Goal: Find specific page/section: Find specific page/section

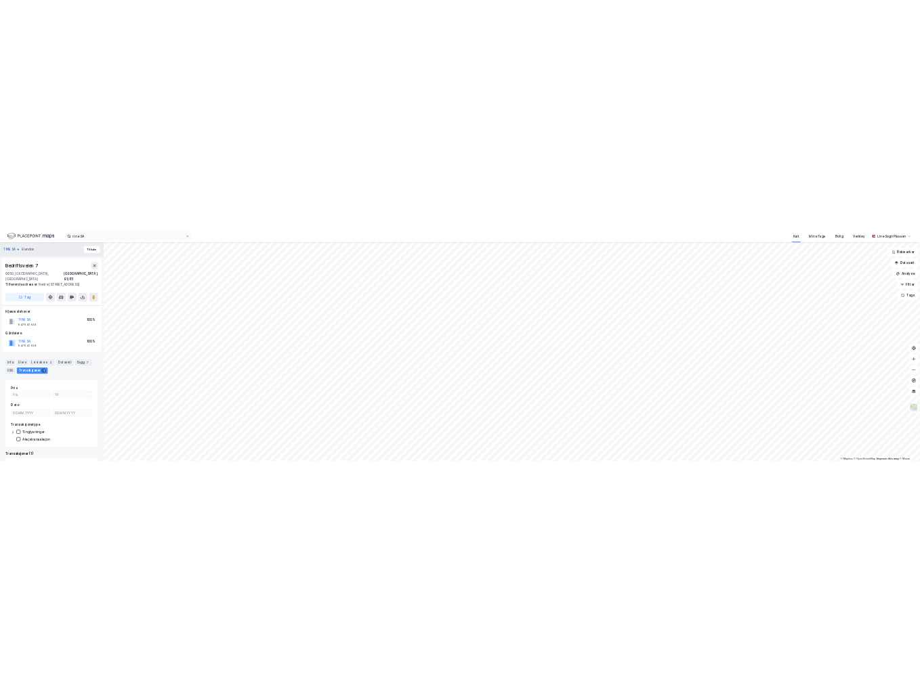
scroll to position [123, 0]
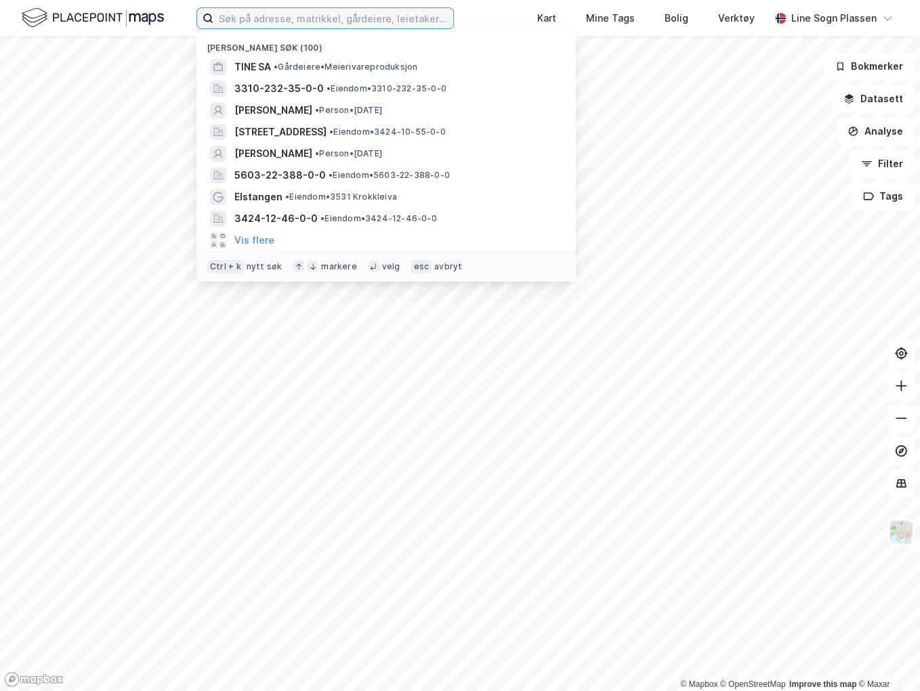
click at [255, 26] on input at bounding box center [333, 18] width 240 height 20
click at [244, 20] on input at bounding box center [333, 18] width 240 height 20
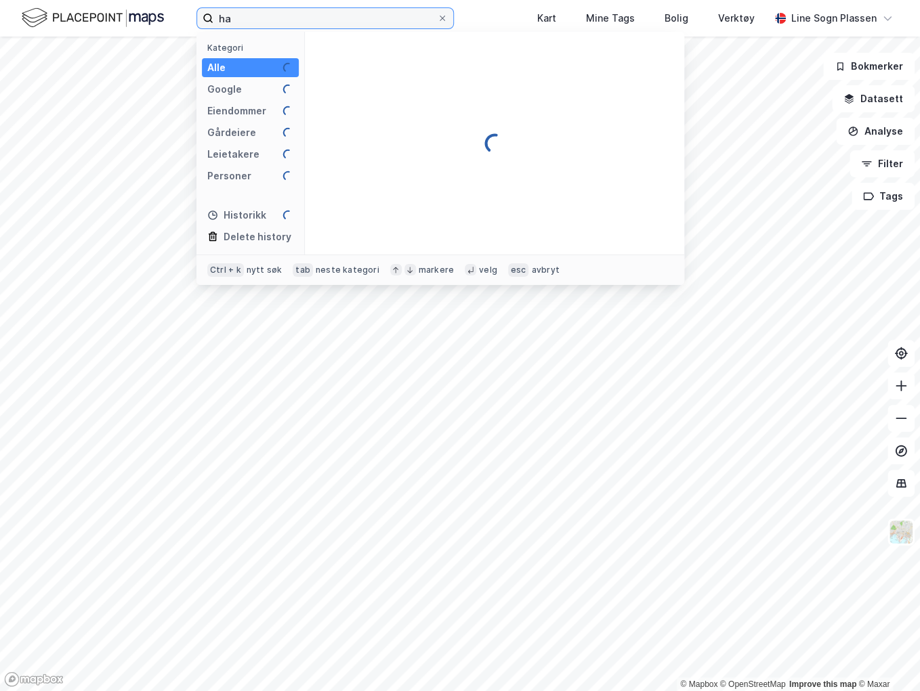
type input "h"
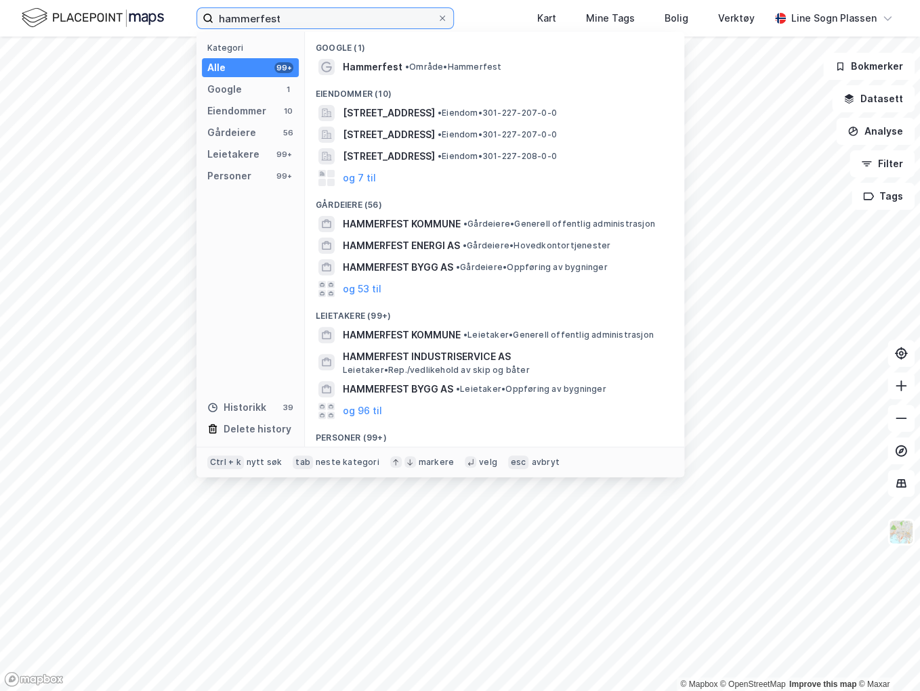
click at [314, 18] on input "hammerfest" at bounding box center [324, 18] width 223 height 20
type input "hammerfest-22/388"
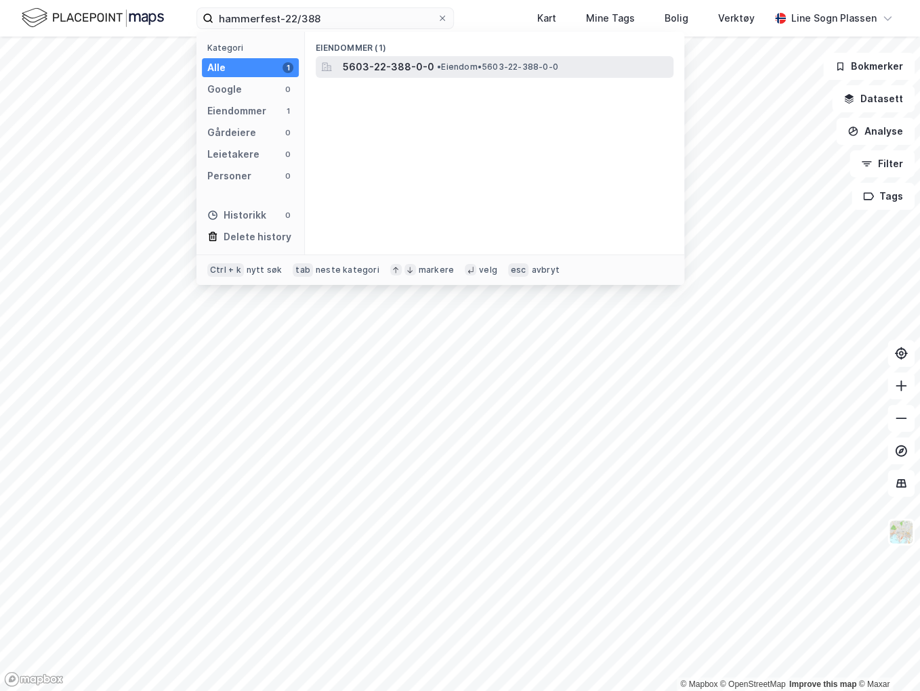
click at [437, 73] on div "5603-22-388-0-0 • Eiendom • 5603-22-388-0-0" at bounding box center [507, 67] width 328 height 16
